Goal: Navigation & Orientation: Find specific page/section

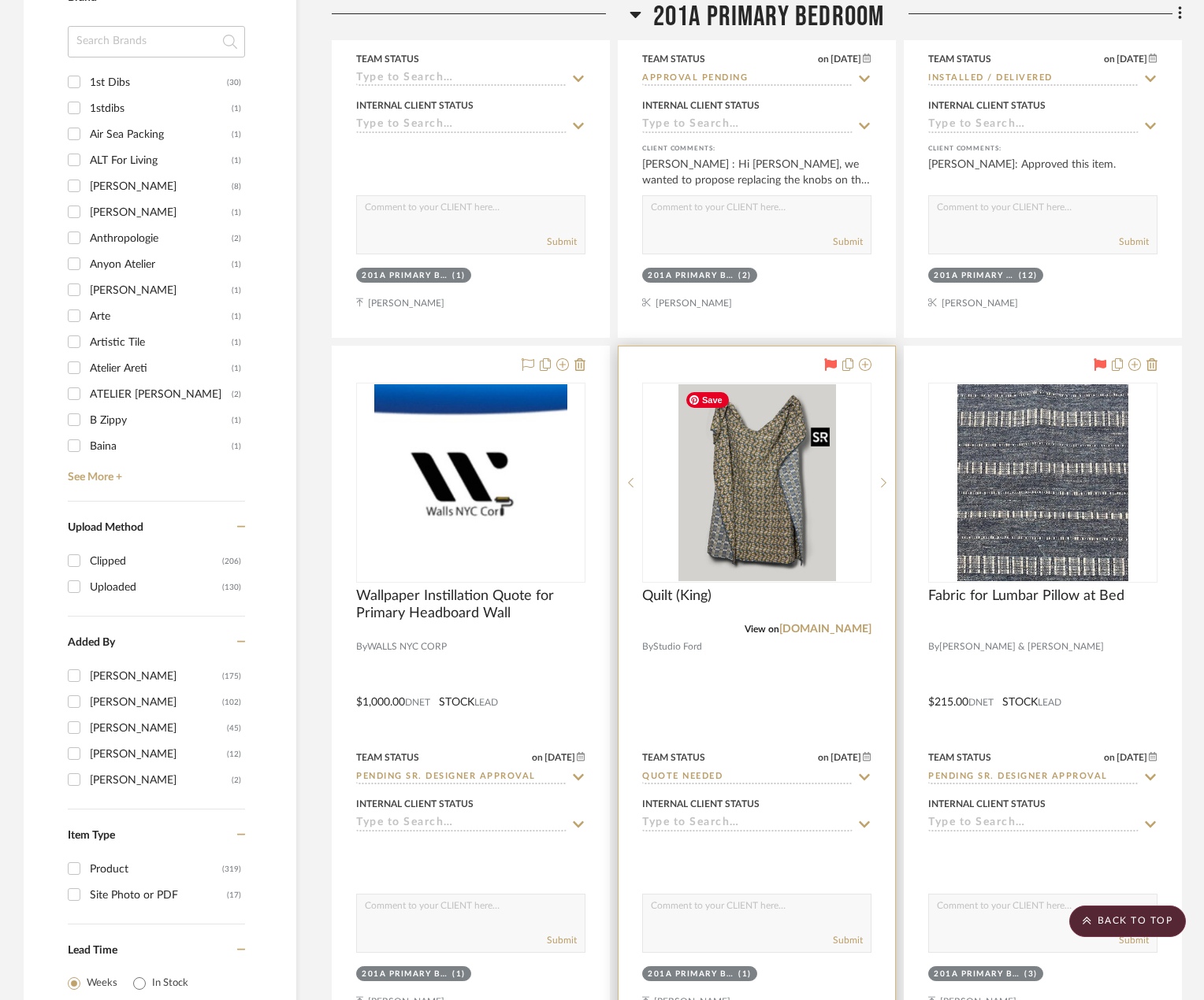
scroll to position [2126, 0]
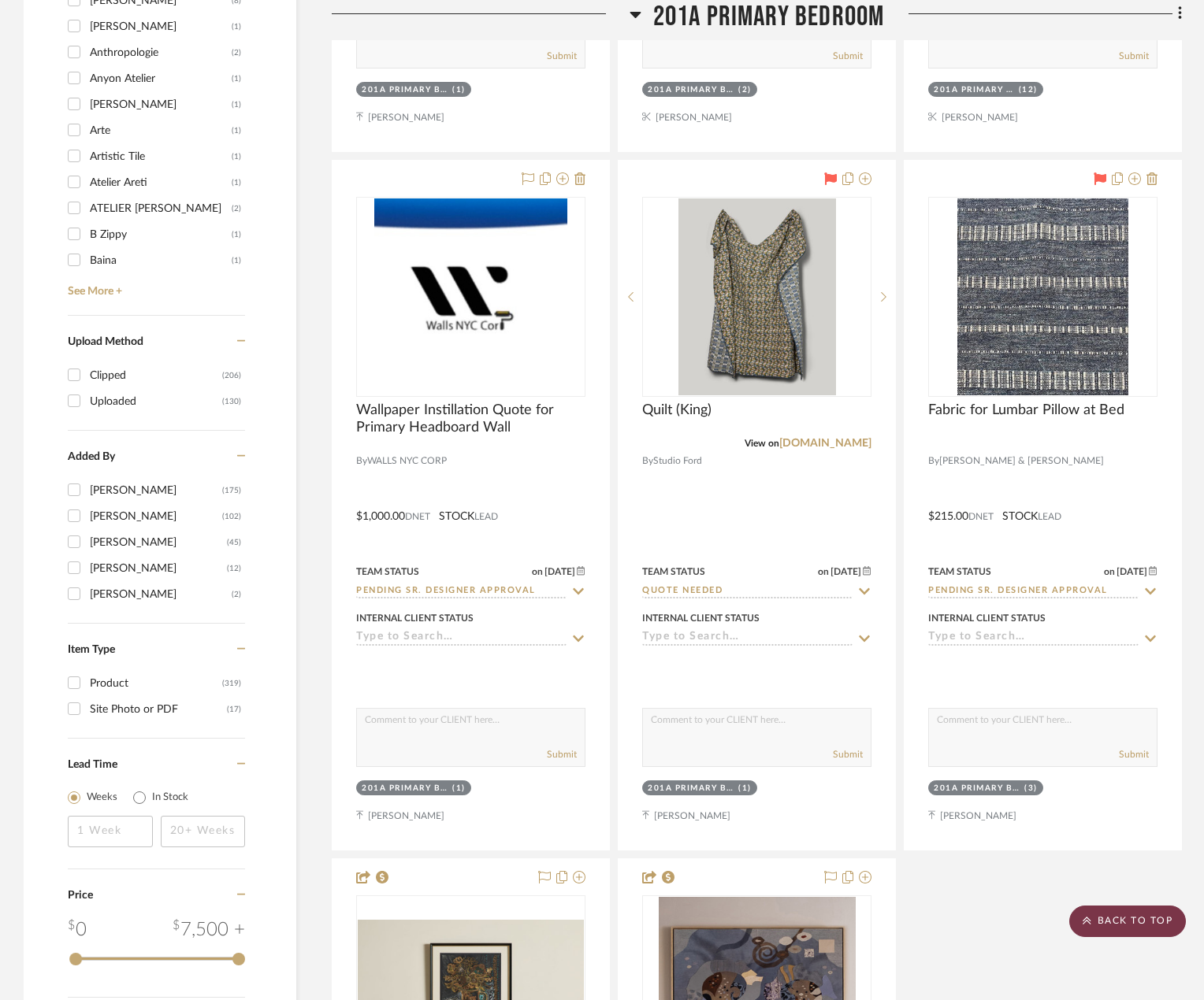
click at [1115, 919] on scroll-to-top-button "BACK TO TOP" at bounding box center [1127, 921] width 116 height 32
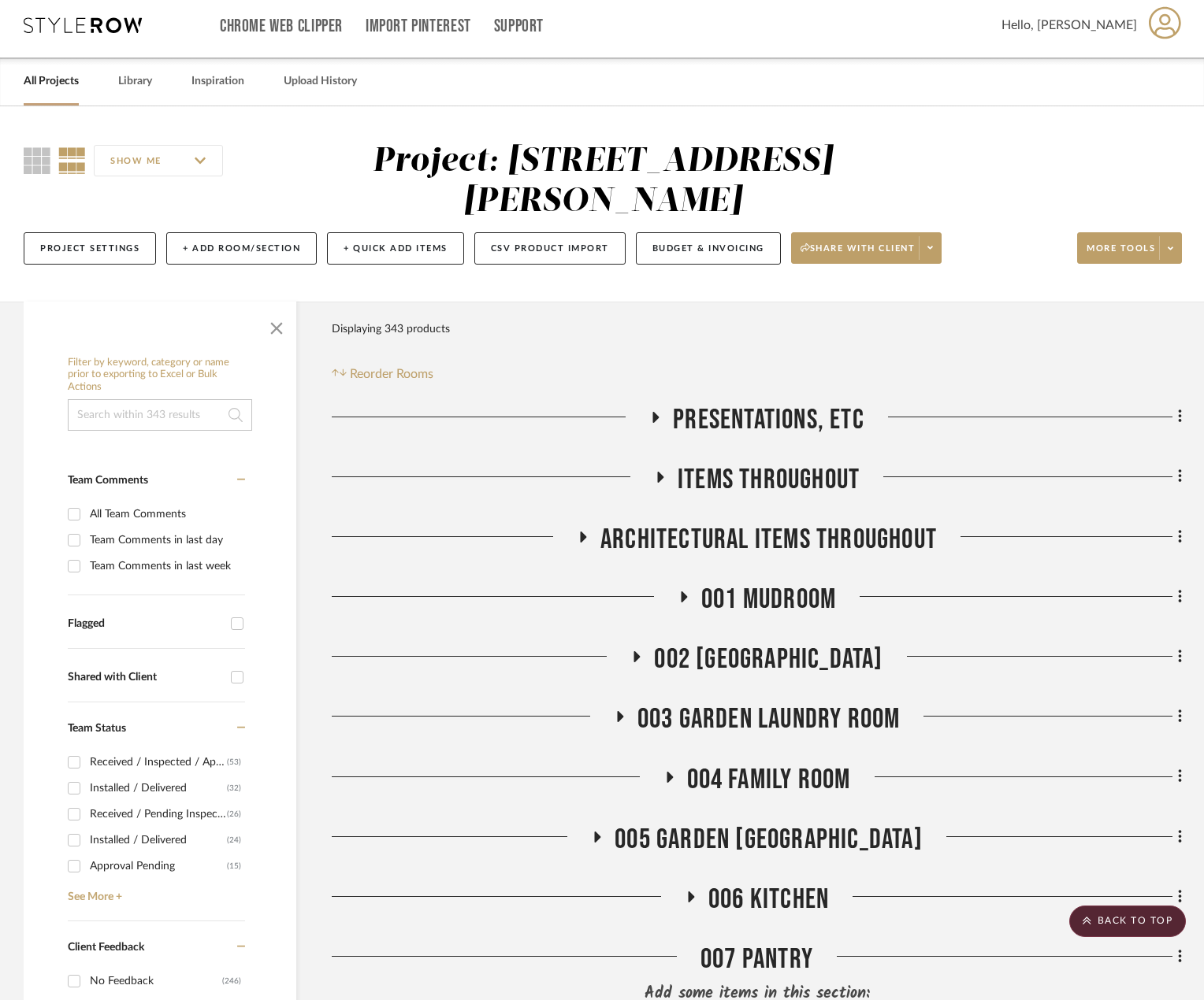
scroll to position [0, 0]
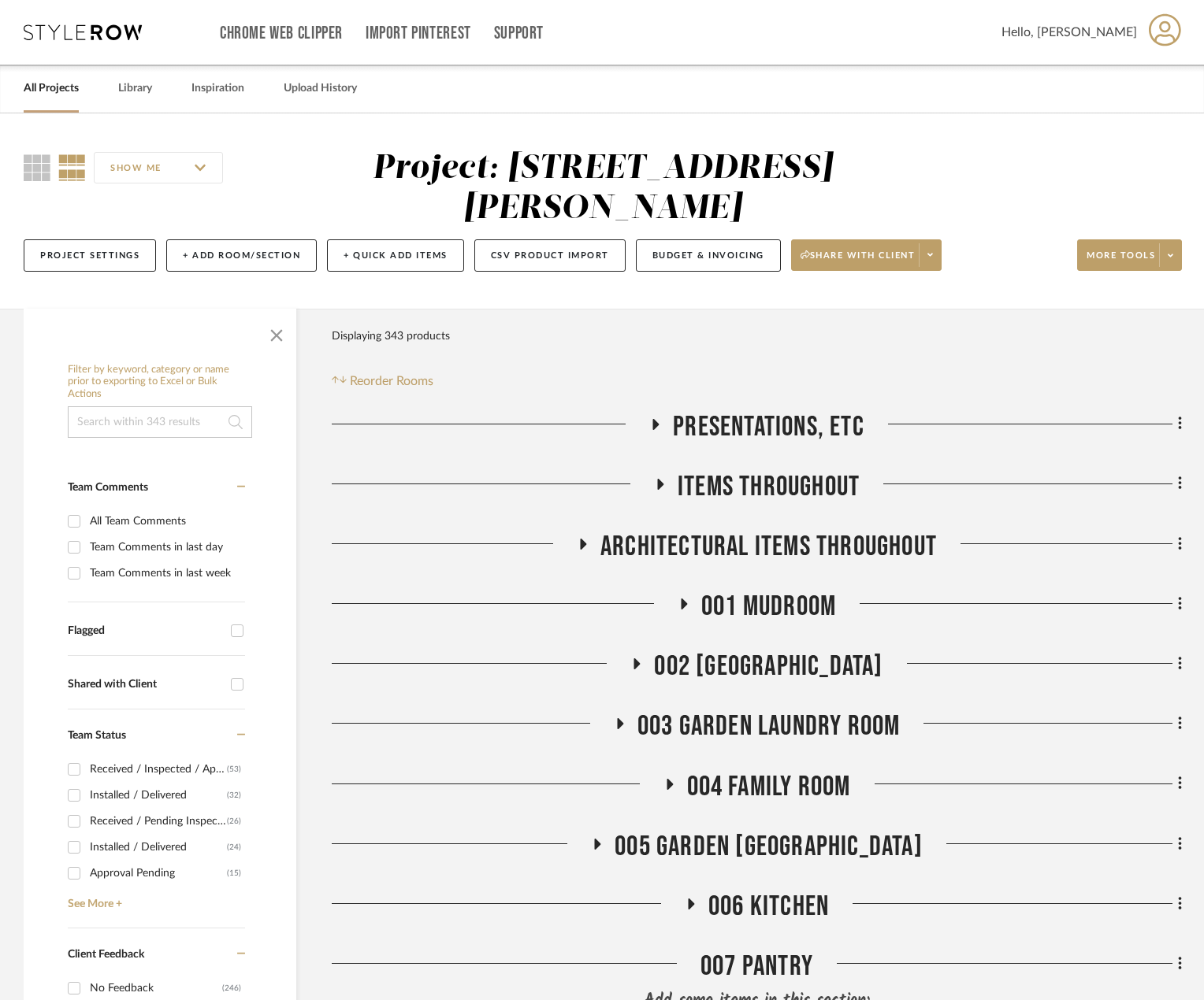
click at [100, 21] on div "Chrome Web Clipper Import Pinterest Support All Projects Library Inspiration Up…" at bounding box center [602, 32] width 1158 height 64
click at [112, 34] on icon at bounding box center [82, 32] width 118 height 15
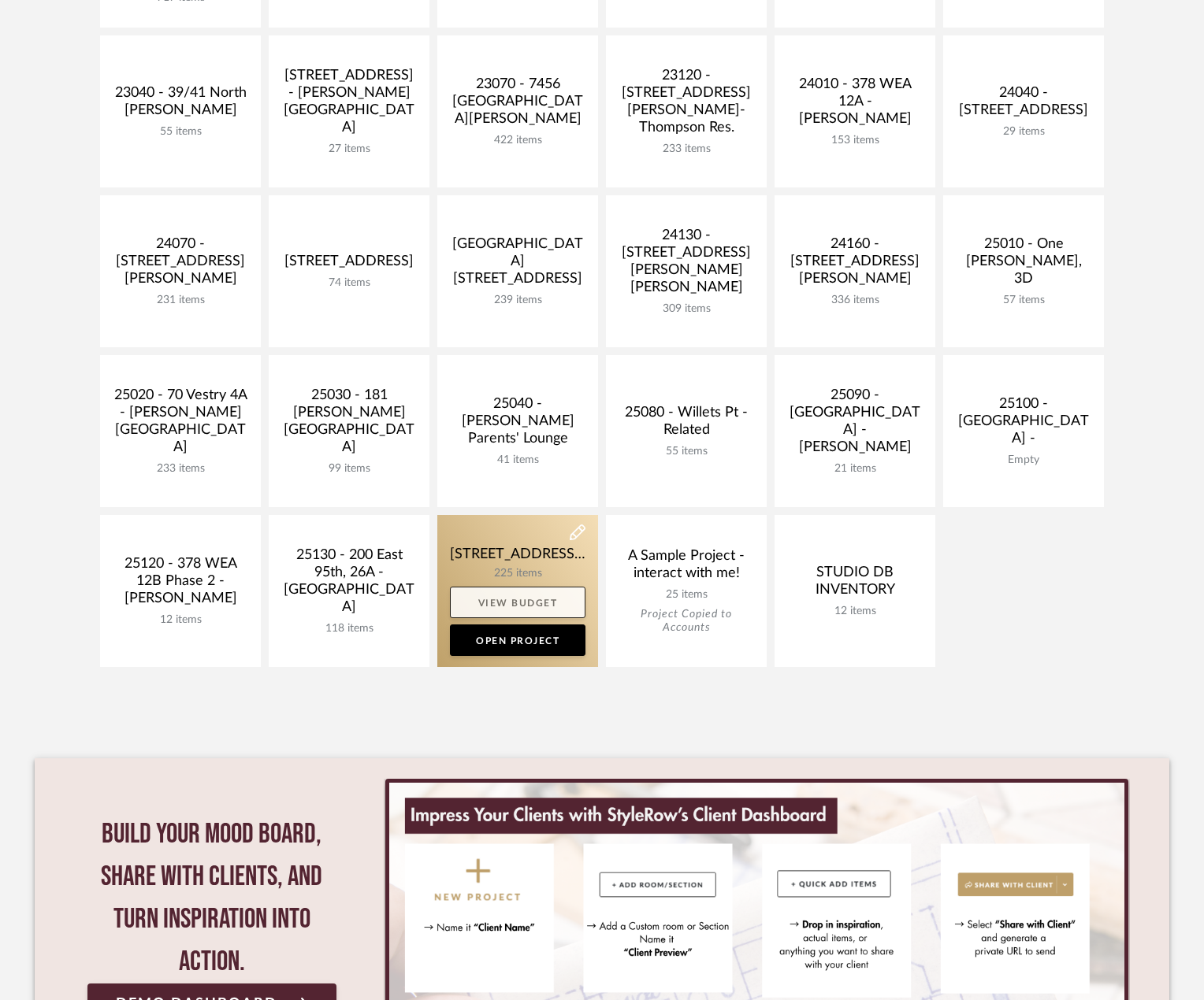
scroll to position [551, 0]
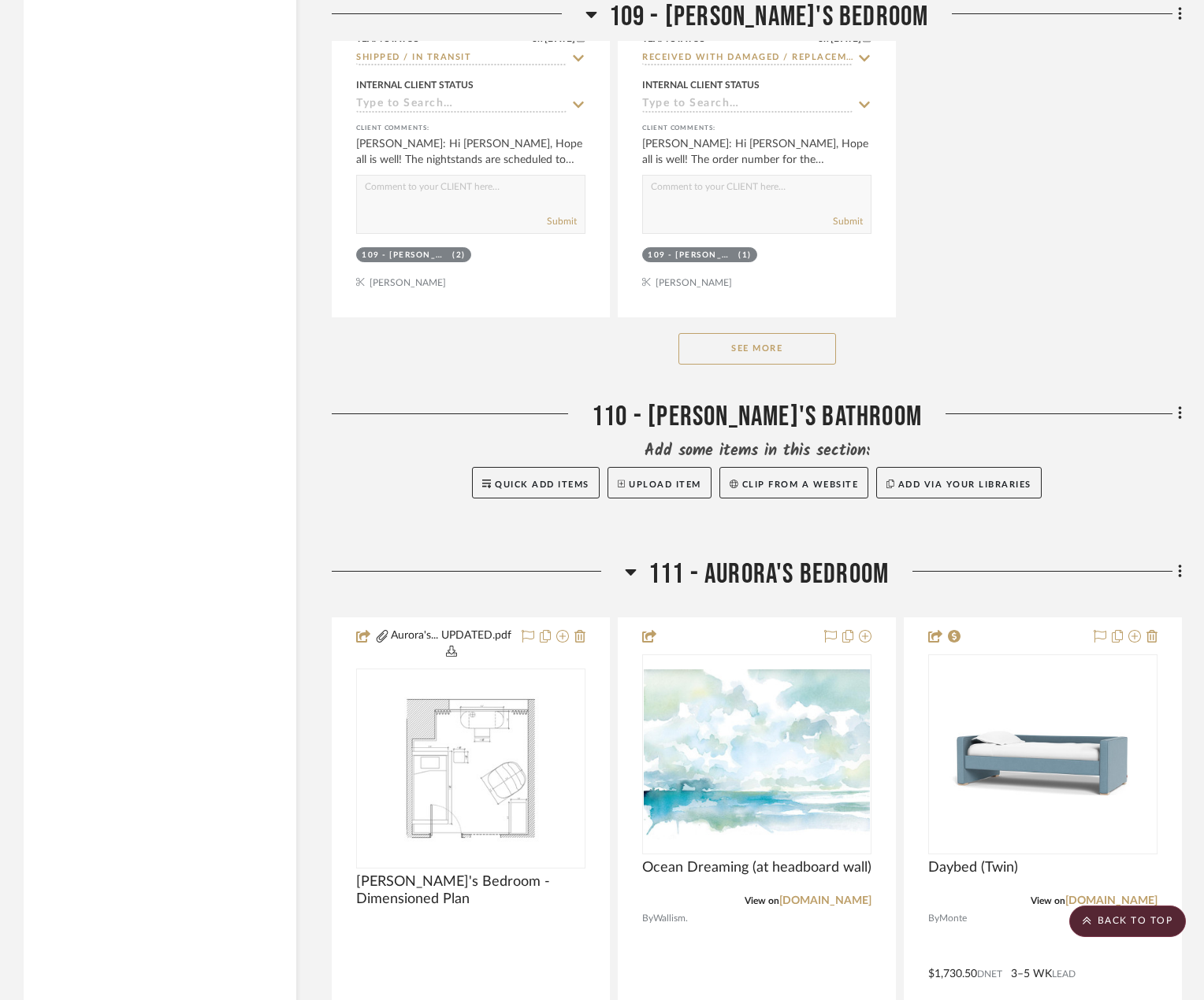
scroll to position [17325, 0]
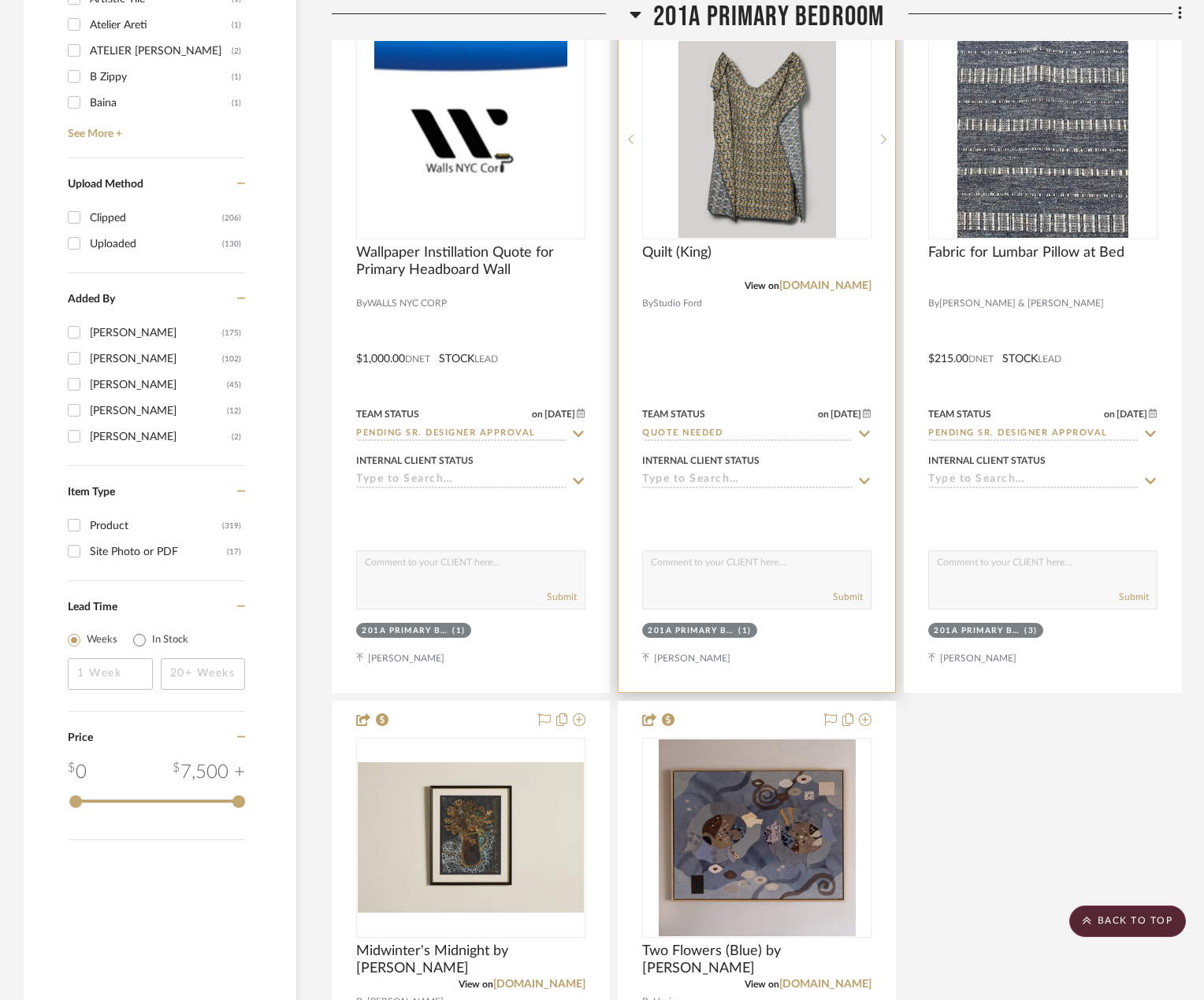
scroll to position [2756, 0]
